Goal: Find contact information: Find contact information

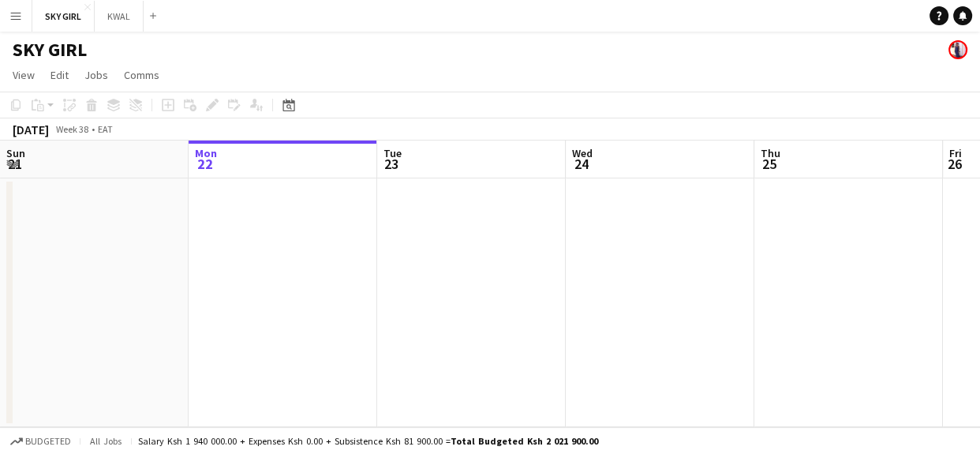
click at [19, 12] on app-icon "Menu" at bounding box center [15, 15] width 13 height 13
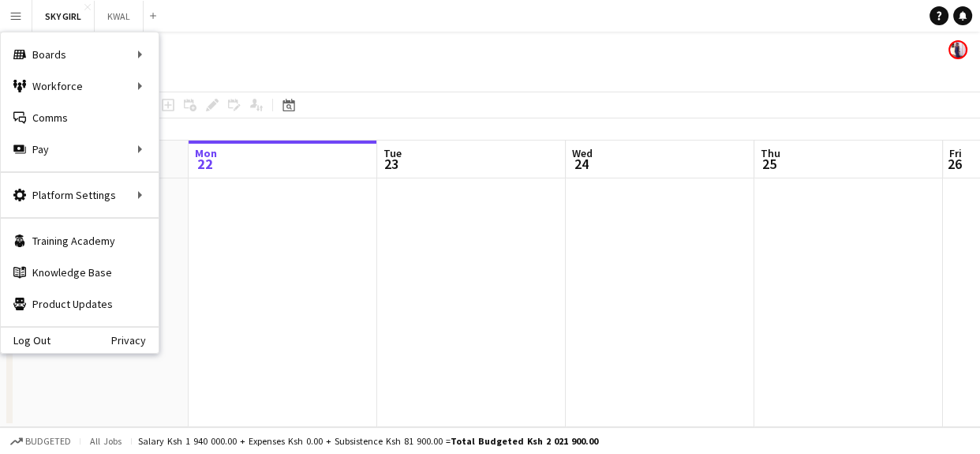
click at [16, 17] on app-icon "Menu" at bounding box center [15, 15] width 13 height 13
click at [231, 86] on link "My Workforce" at bounding box center [238, 86] width 158 height 32
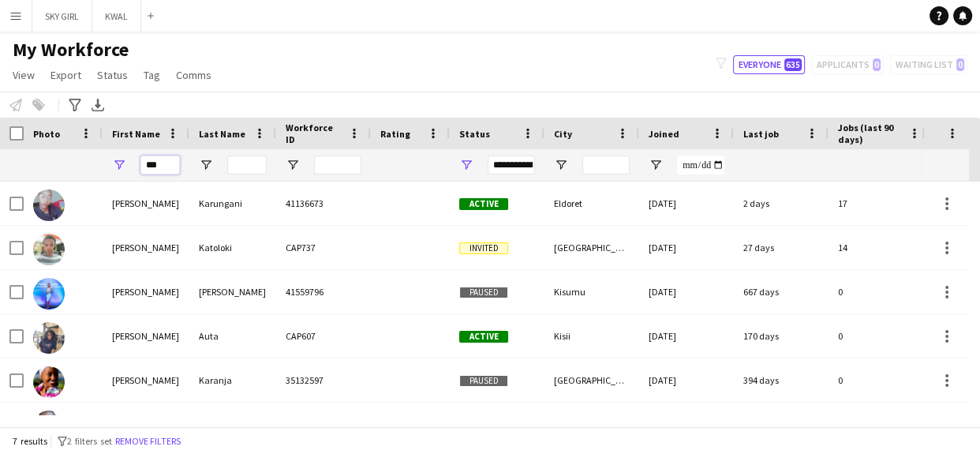
click at [168, 168] on input "***" at bounding box center [159, 164] width 39 height 19
type input "*"
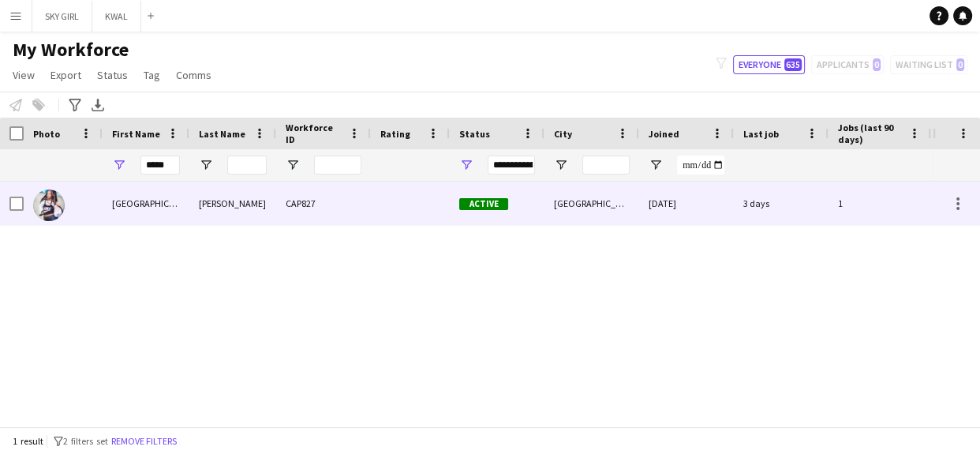
click at [337, 203] on div "CAP827" at bounding box center [323, 202] width 95 height 43
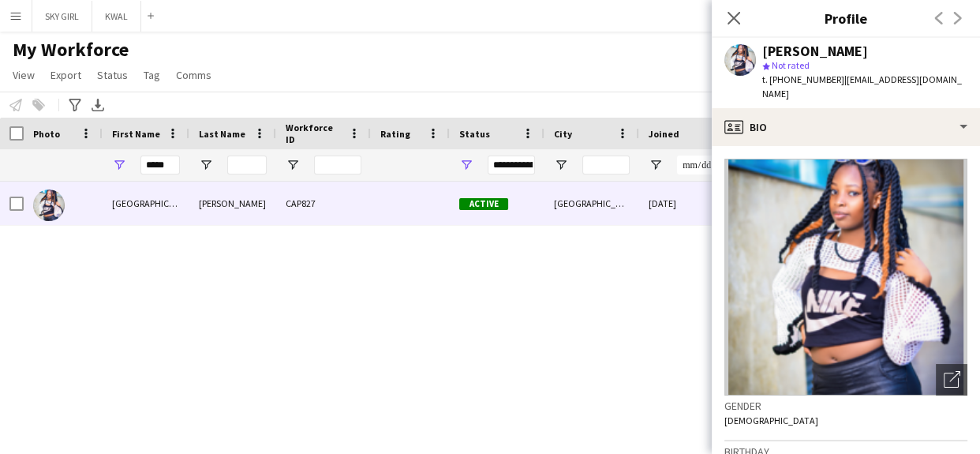
scroll to position [63, 0]
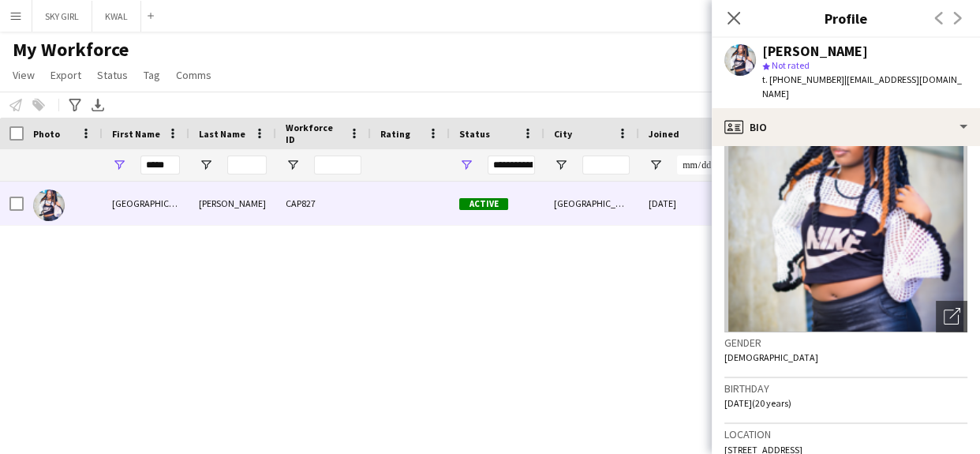
click at [762, 77] on span "t. [PHONE_NUMBER]" at bounding box center [803, 79] width 82 height 12
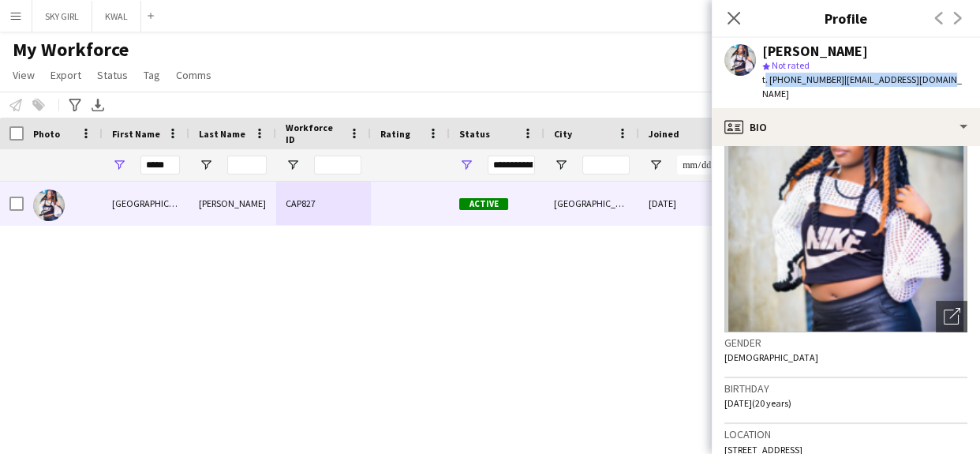
drag, startPoint x: 762, startPoint y: 77, endPoint x: 951, endPoint y: 90, distance: 189.0
click at [951, 90] on app-profile-header "[PERSON_NAME] star Not rated t. [PHONE_NUMBER] | [EMAIL_ADDRESS][DOMAIN_NAME]" at bounding box center [846, 73] width 268 height 70
copy div "t. [PHONE_NUMBER] | [EMAIL_ADDRESS][DOMAIN_NAME]"
click at [733, 13] on icon "Close pop-in" at bounding box center [733, 17] width 15 height 15
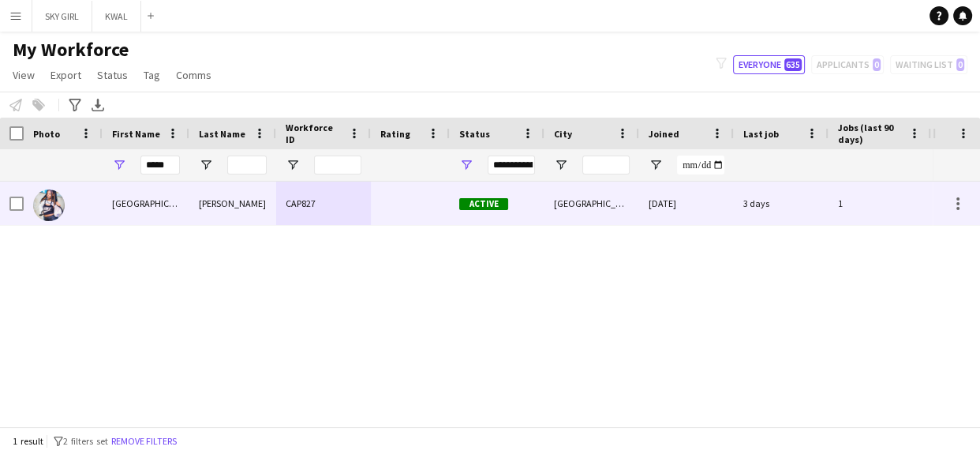
click at [729, 206] on div "[DATE]" at bounding box center [686, 202] width 95 height 43
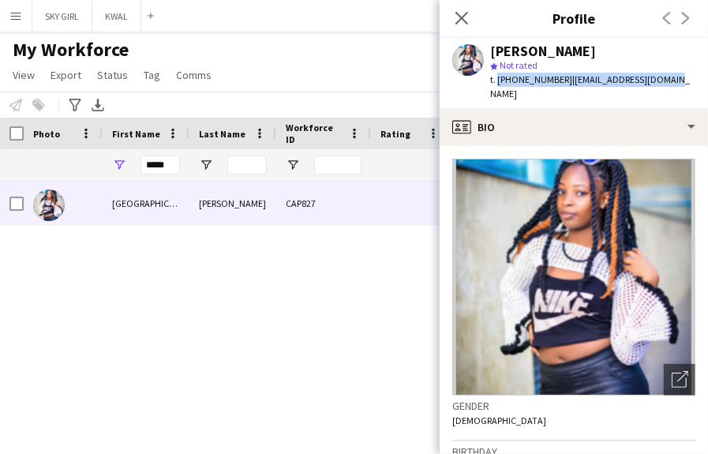
drag, startPoint x: 496, startPoint y: 80, endPoint x: 698, endPoint y: 77, distance: 202.0
click at [698, 77] on app-profile-header "[PERSON_NAME] star Not rated t. [PHONE_NUMBER] | [EMAIL_ADDRESS][DOMAIN_NAME]" at bounding box center [573, 73] width 268 height 70
copy div "[PHONE_NUMBER] | [EMAIL_ADDRESS][DOMAIN_NAME]"
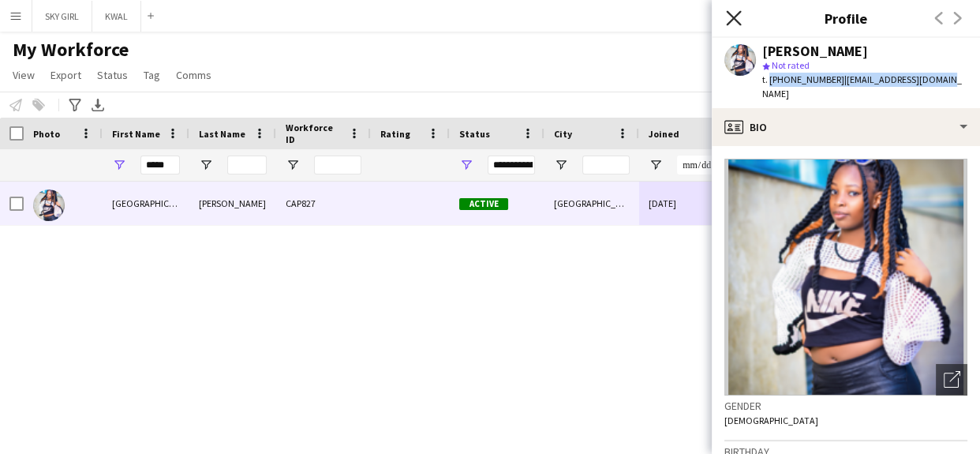
click at [732, 12] on icon "Close pop-in" at bounding box center [733, 17] width 15 height 15
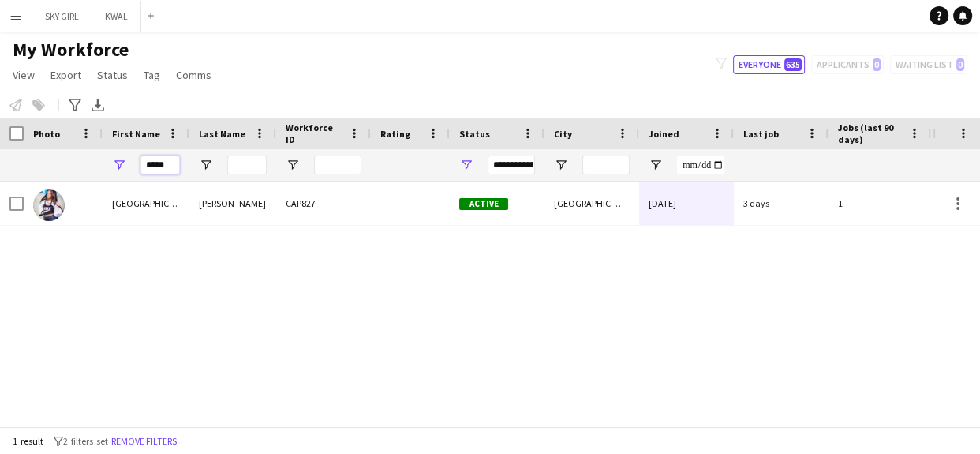
click at [170, 166] on input "*****" at bounding box center [159, 164] width 39 height 19
type input "*"
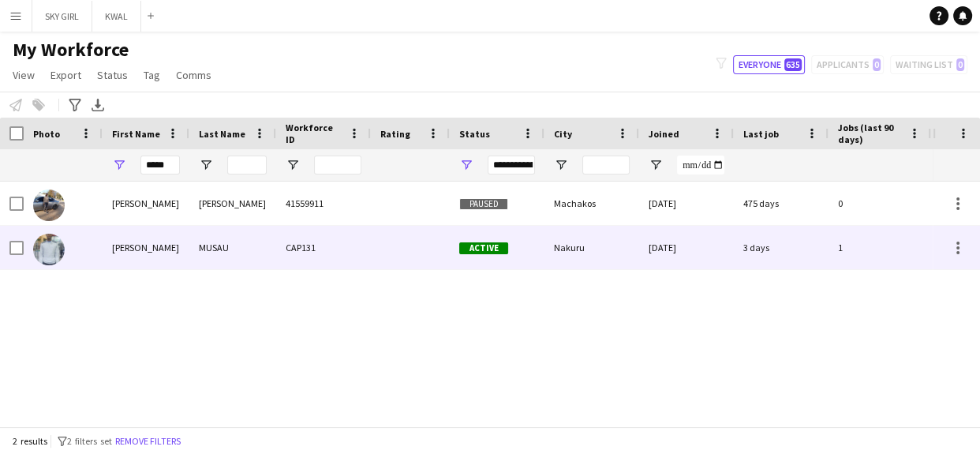
click at [289, 244] on div "CAP131" at bounding box center [323, 247] width 95 height 43
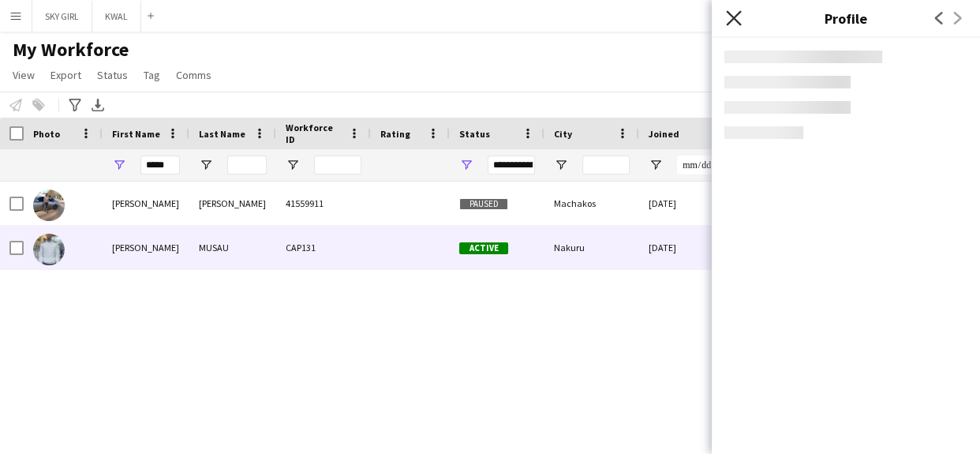
click at [726, 16] on icon "Close pop-in" at bounding box center [733, 17] width 15 height 15
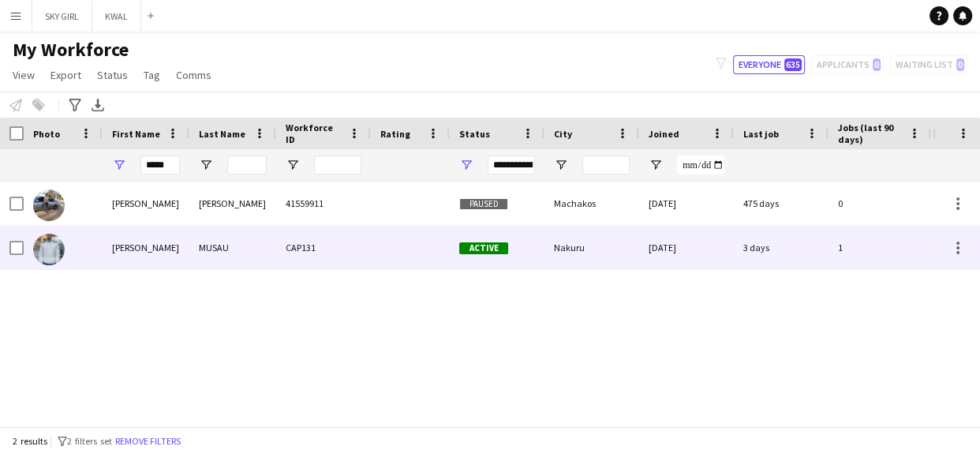
click at [592, 244] on div "Nakuru" at bounding box center [591, 247] width 95 height 43
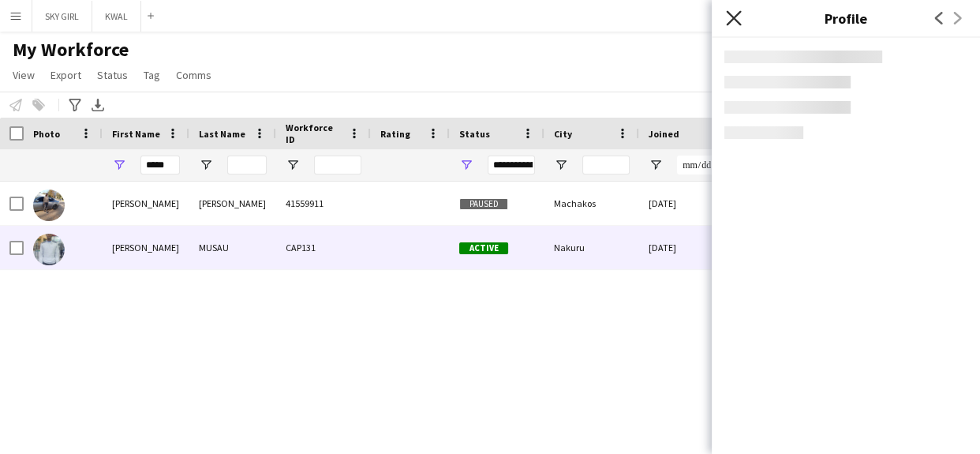
click at [734, 20] on icon "Close pop-in" at bounding box center [733, 17] width 15 height 15
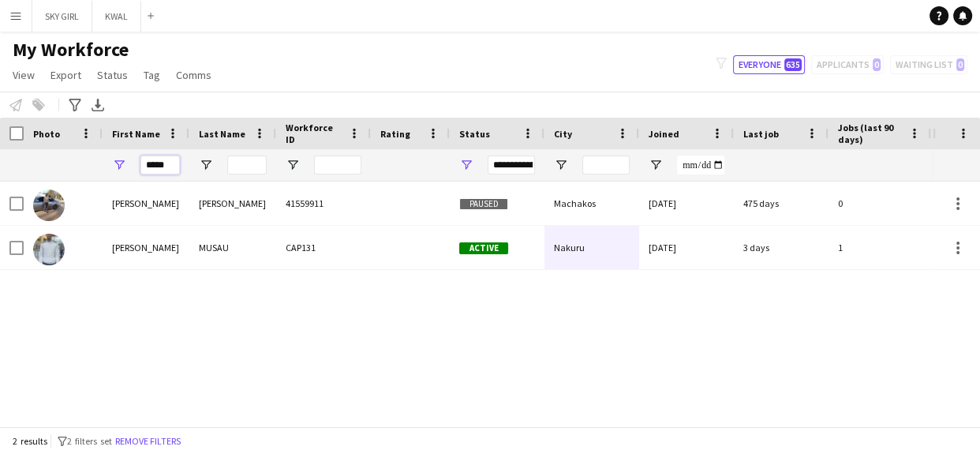
click at [175, 163] on input "*****" at bounding box center [159, 164] width 39 height 19
type input "*"
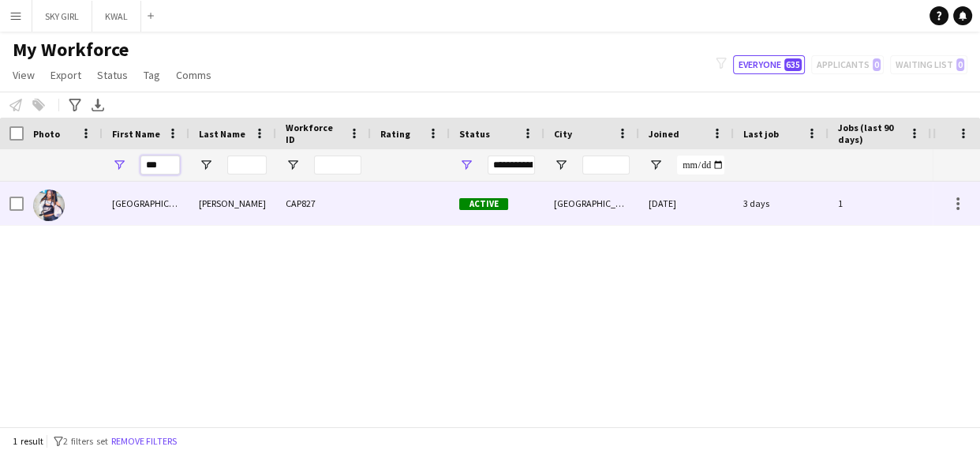
type input "***"
click at [270, 202] on div "[PERSON_NAME]" at bounding box center [232, 202] width 87 height 43
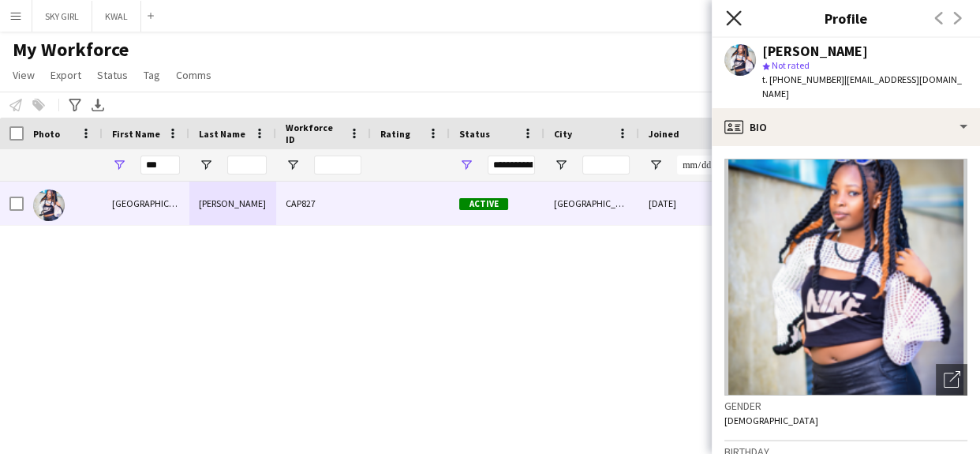
click at [727, 14] on icon "Close pop-in" at bounding box center [733, 17] width 15 height 15
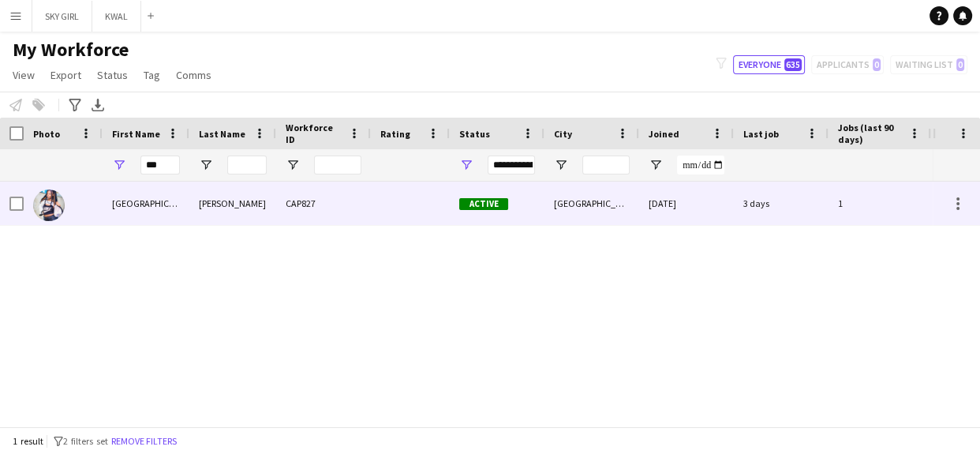
click at [331, 200] on div "CAP827" at bounding box center [323, 202] width 95 height 43
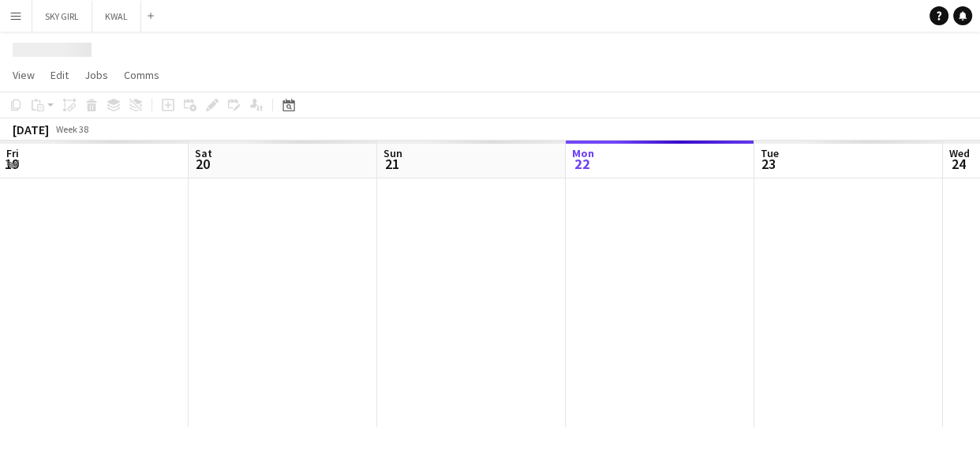
scroll to position [0, 377]
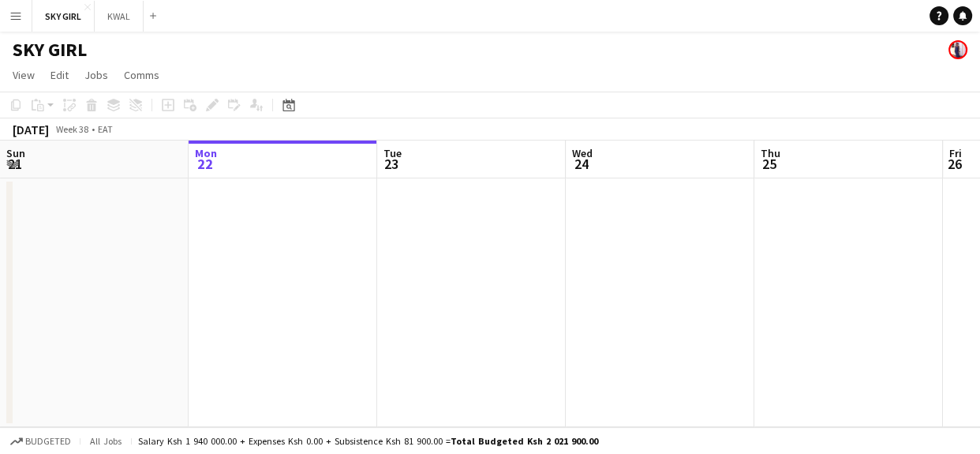
click at [13, 14] on app-icon "Menu" at bounding box center [15, 15] width 13 height 13
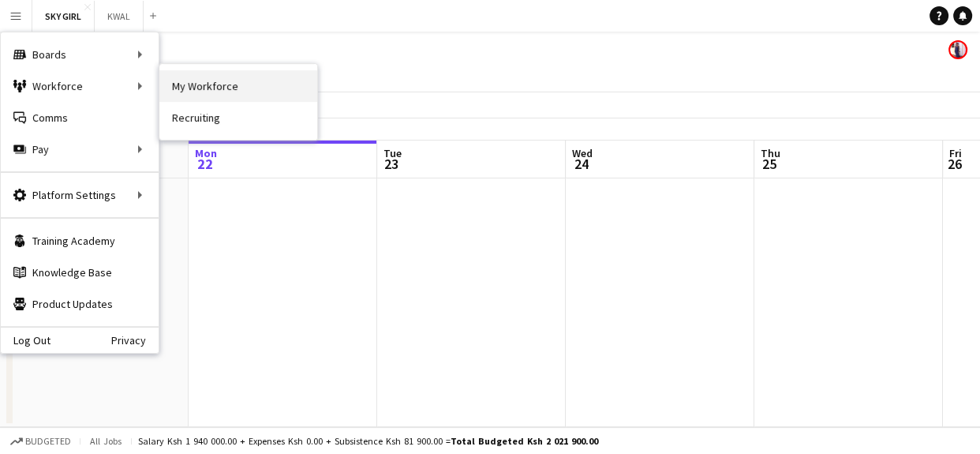
click at [222, 84] on link "My Workforce" at bounding box center [238, 86] width 158 height 32
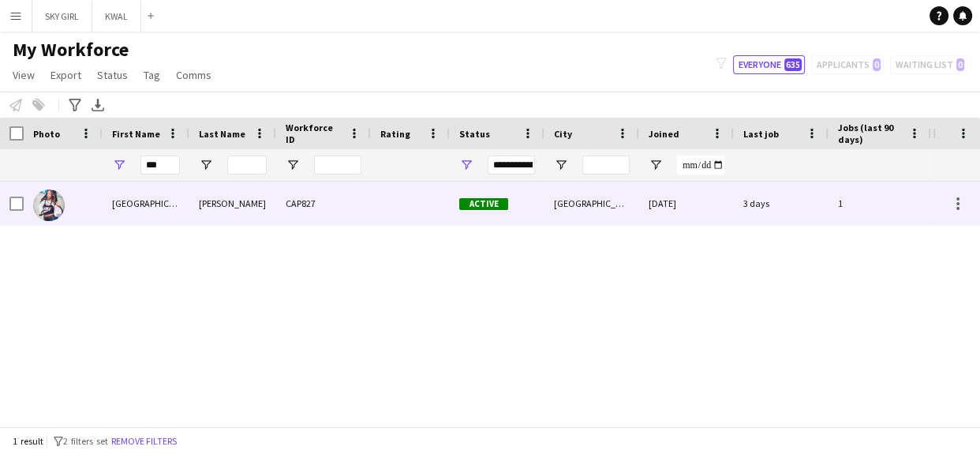
click at [271, 200] on div "[PERSON_NAME]" at bounding box center [232, 202] width 87 height 43
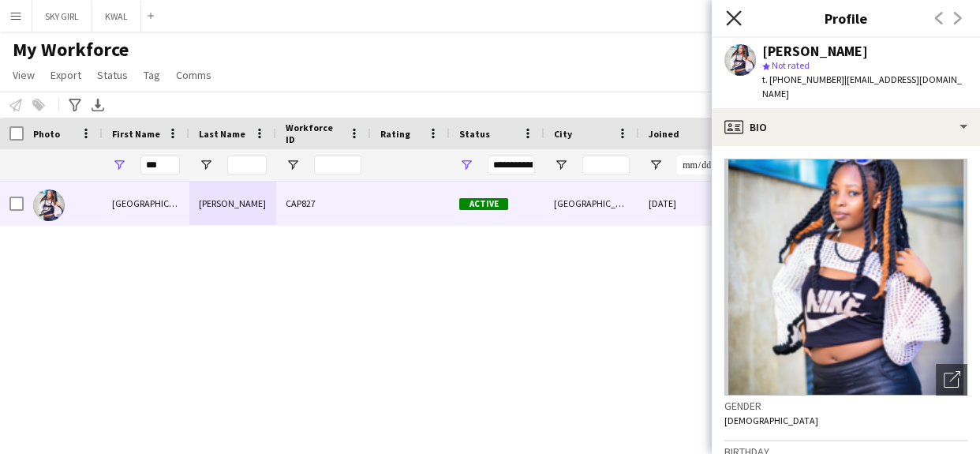
click at [731, 16] on icon at bounding box center [733, 17] width 15 height 15
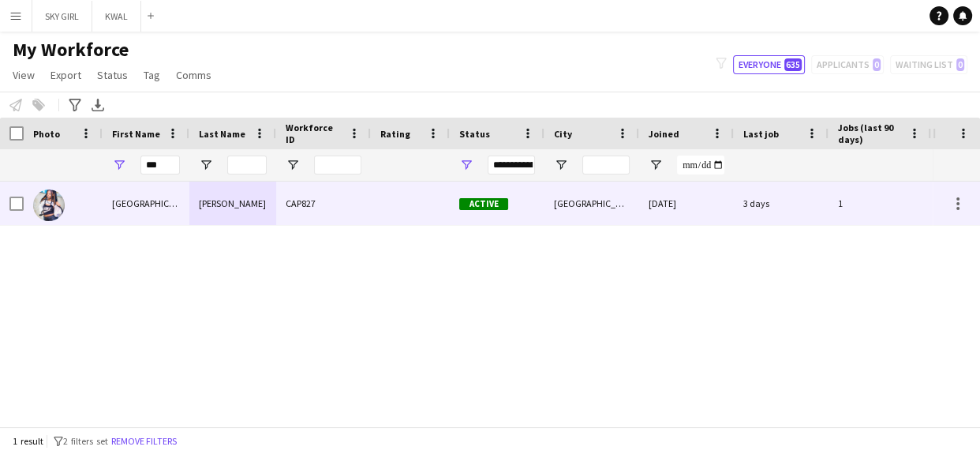
click at [578, 205] on div "[GEOGRAPHIC_DATA]" at bounding box center [591, 202] width 95 height 43
